Goal: Information Seeking & Learning: Learn about a topic

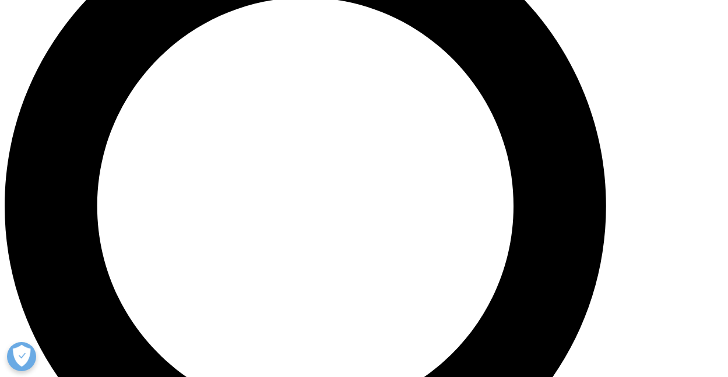
scroll to position [834, 0]
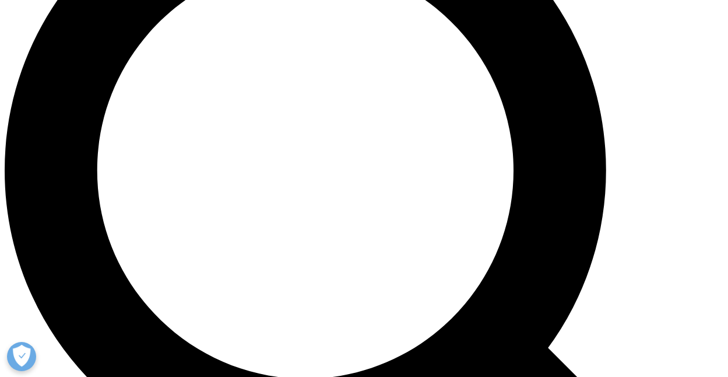
scroll to position [868, 0]
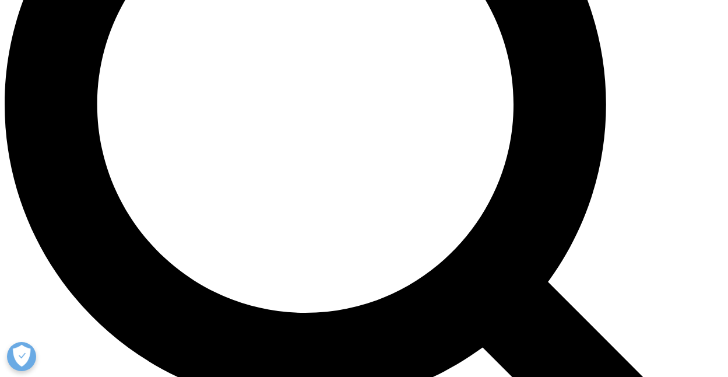
scroll to position [937, 0]
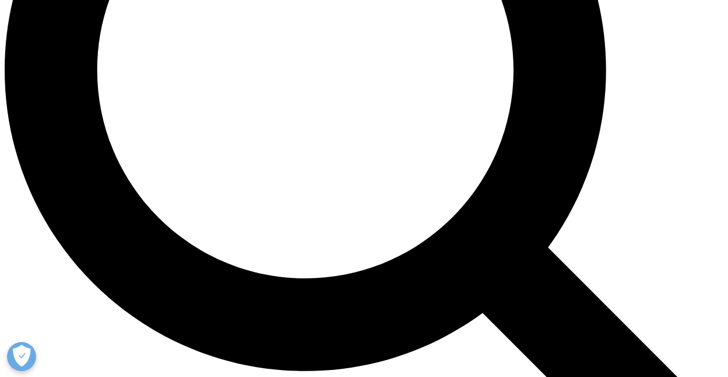
scroll to position [972, 0]
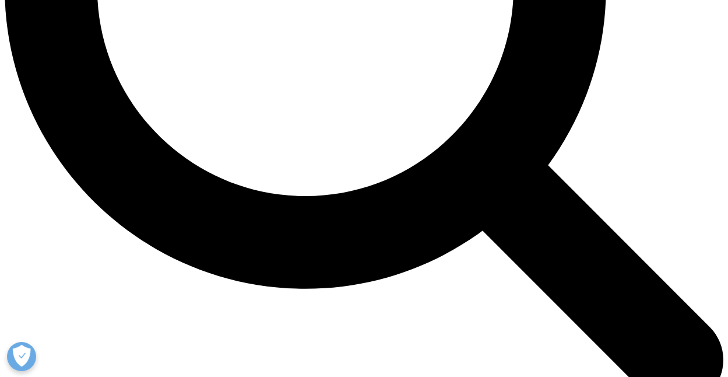
scroll to position [1057, 0]
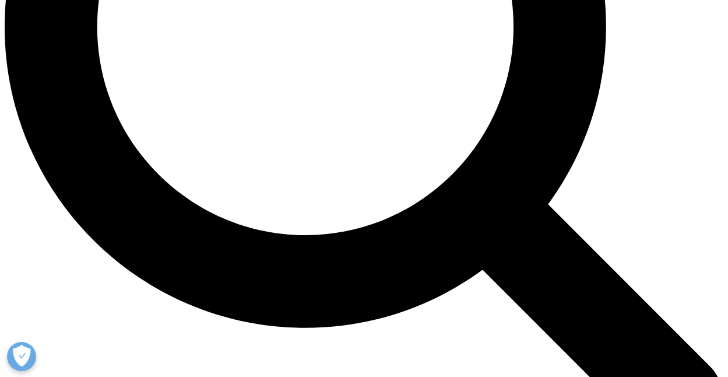
scroll to position [1067, 0]
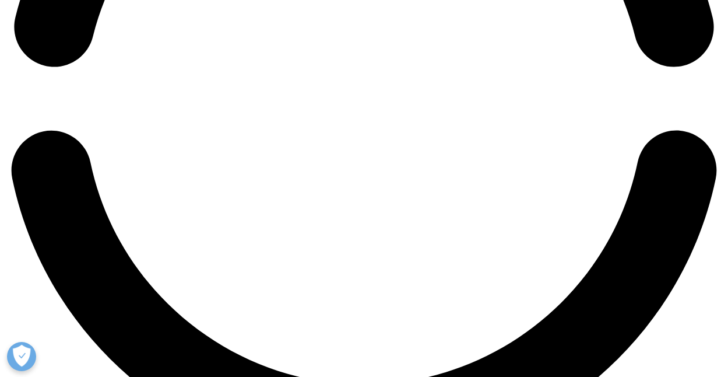
scroll to position [1730, 0]
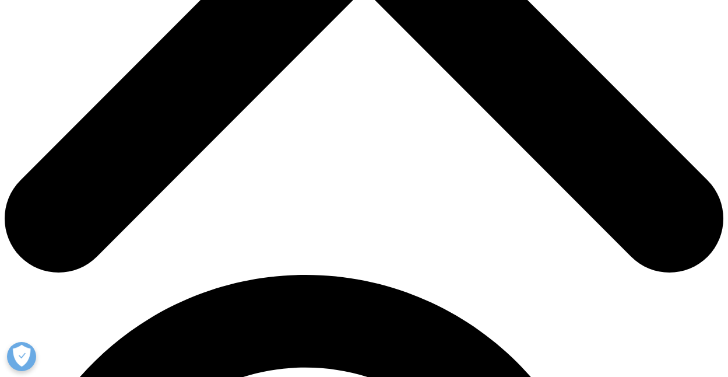
scroll to position [465, 0]
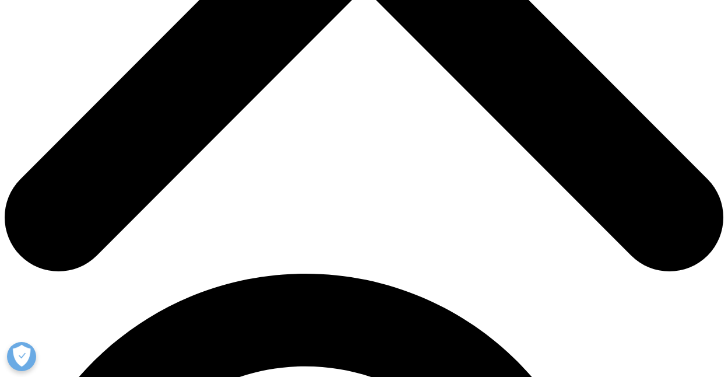
drag, startPoint x: 230, startPoint y: 74, endPoint x: 304, endPoint y: 96, distance: 77.1
copy p "r integrated evidence planning and a thoughtful, holistic approach to thought l…"
drag, startPoint x: 139, startPoint y: 132, endPoint x: 210, endPoint y: 143, distance: 72.0
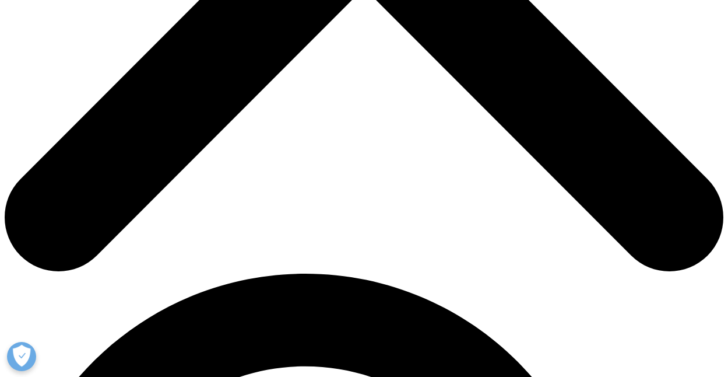
copy p "MSLs have always served at the front line of engagement with key opinion leader…"
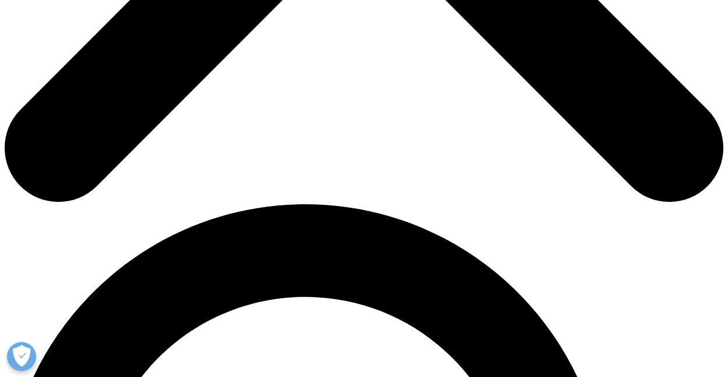
scroll to position [546, 0]
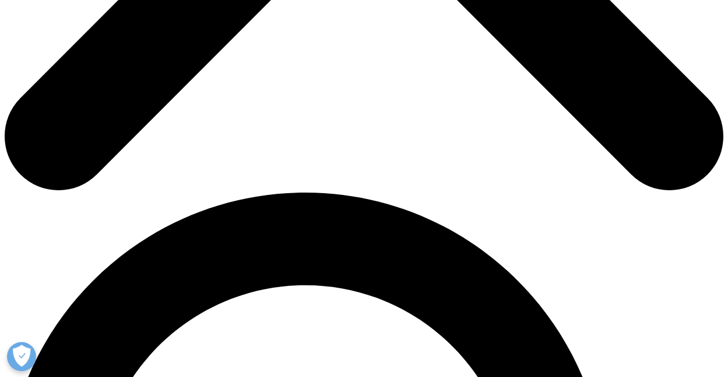
drag, startPoint x: 482, startPoint y: 114, endPoint x: 581, endPoint y: 125, distance: 99.8
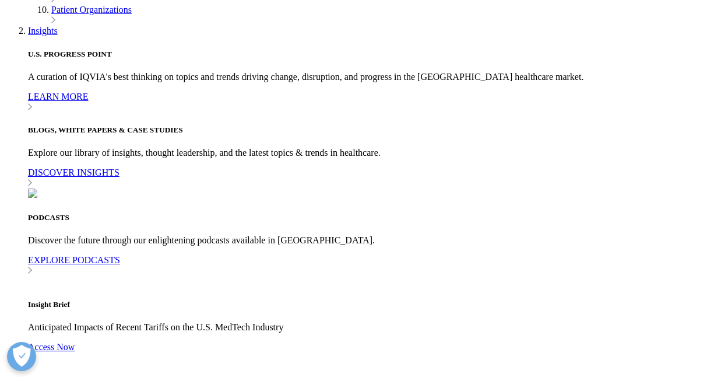
copy p "Extremely fast-moving science around new treatments in therapeutic areas such a…"
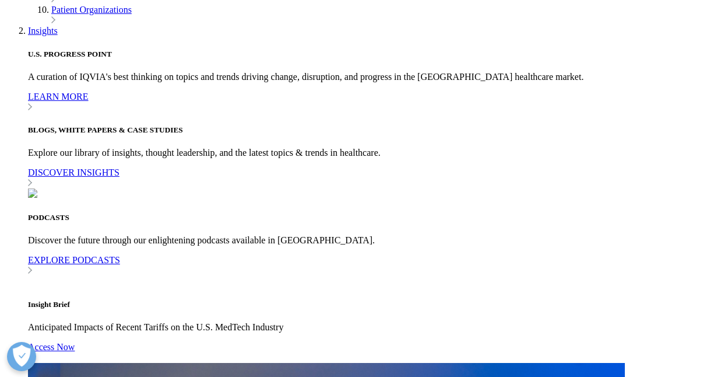
drag, startPoint x: 138, startPoint y: 143, endPoint x: 267, endPoint y: 155, distance: 130.0
copy p "Complex treatment decision-making pathways, which requires MSLs to be experts n…"
drag, startPoint x: 138, startPoint y: 172, endPoint x: 424, endPoint y: 176, distance: 286.3
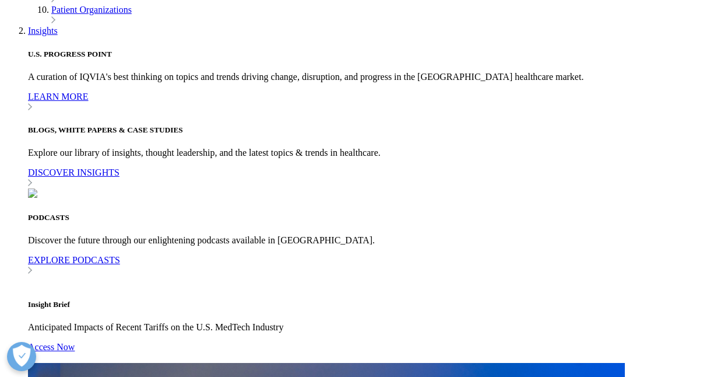
copy p "actionable insights and aligning them with a company’s informational imperative…"
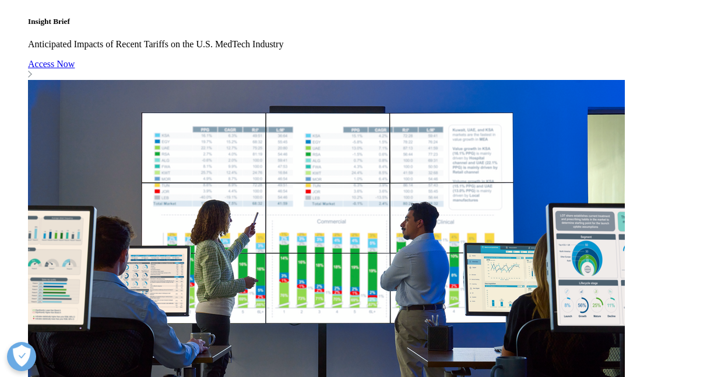
scroll to position [830, 0]
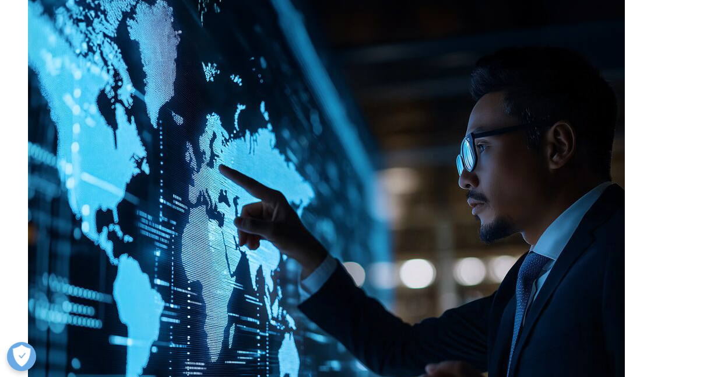
drag, startPoint x: 348, startPoint y: 148, endPoint x: 586, endPoint y: 166, distance: 238.7
copy p "MSLs can use this tool to monitor a KOL or thought leader’s digital activity an…"
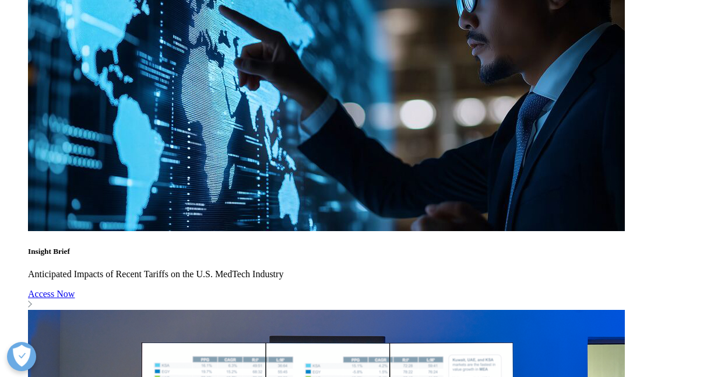
scroll to position [993, 0]
